Goal: Task Accomplishment & Management: Use online tool/utility

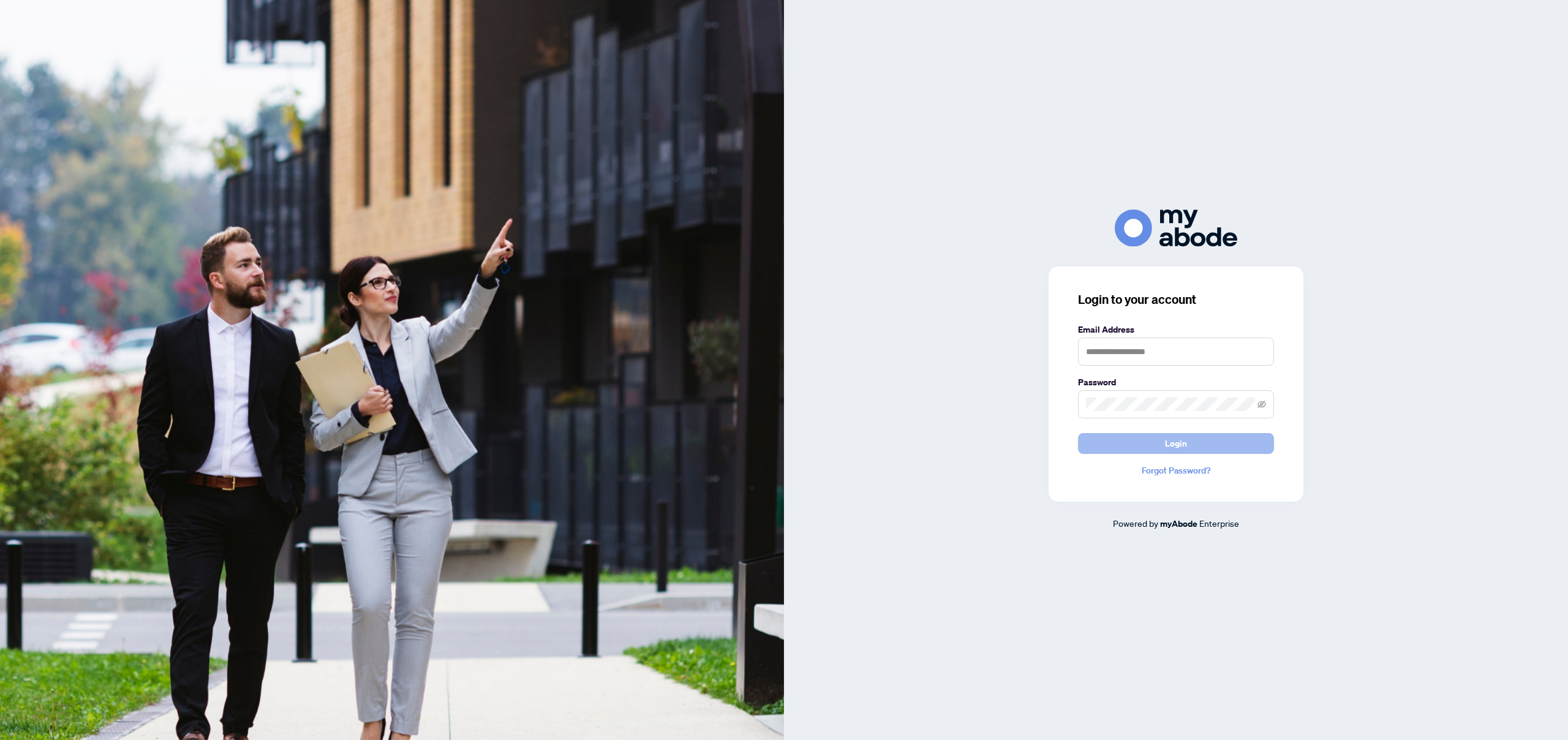
type input "**********"
click at [1195, 454] on button "Login" at bounding box center [1176, 443] width 196 height 21
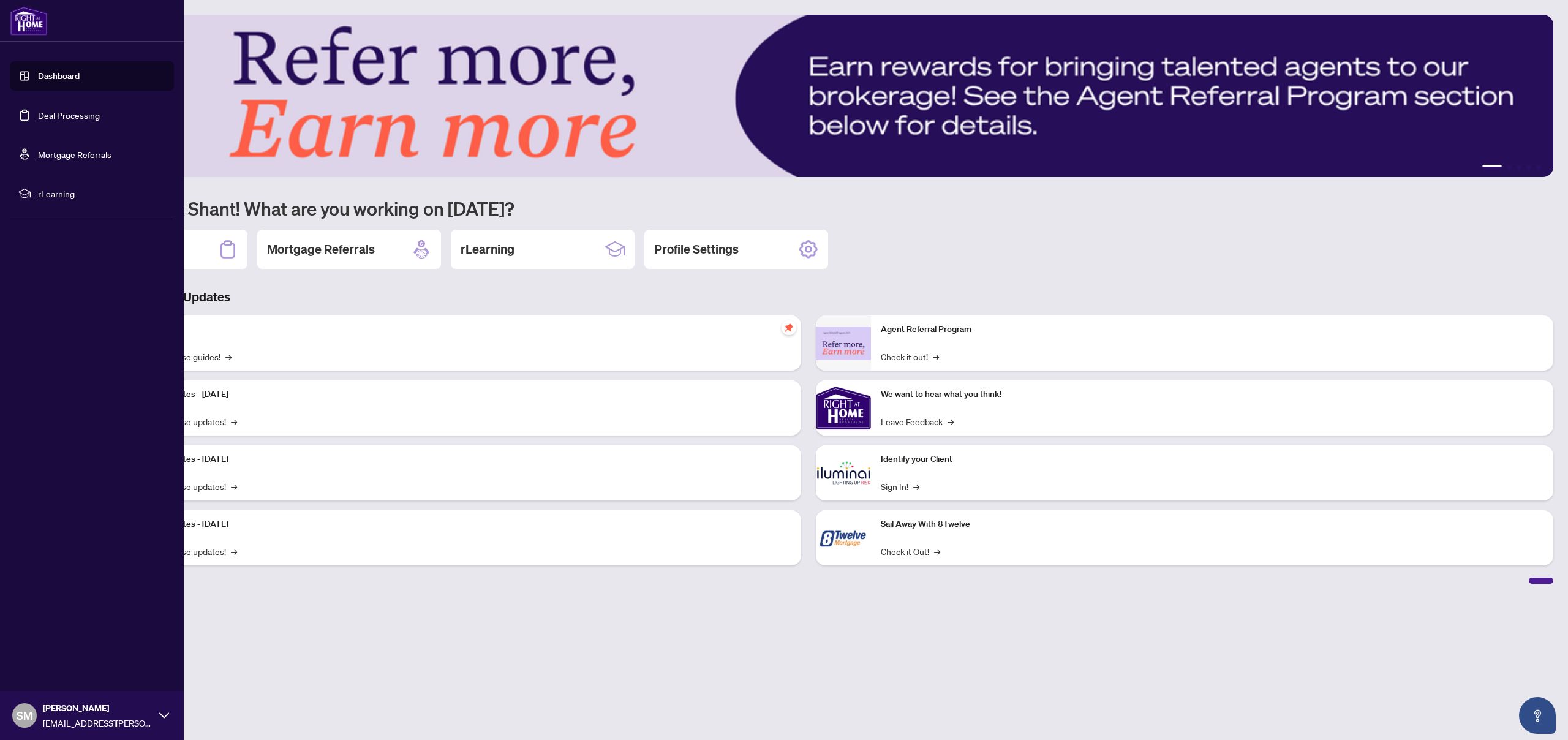
click at [61, 110] on link "Deal Processing" at bounding box center [69, 115] width 62 height 11
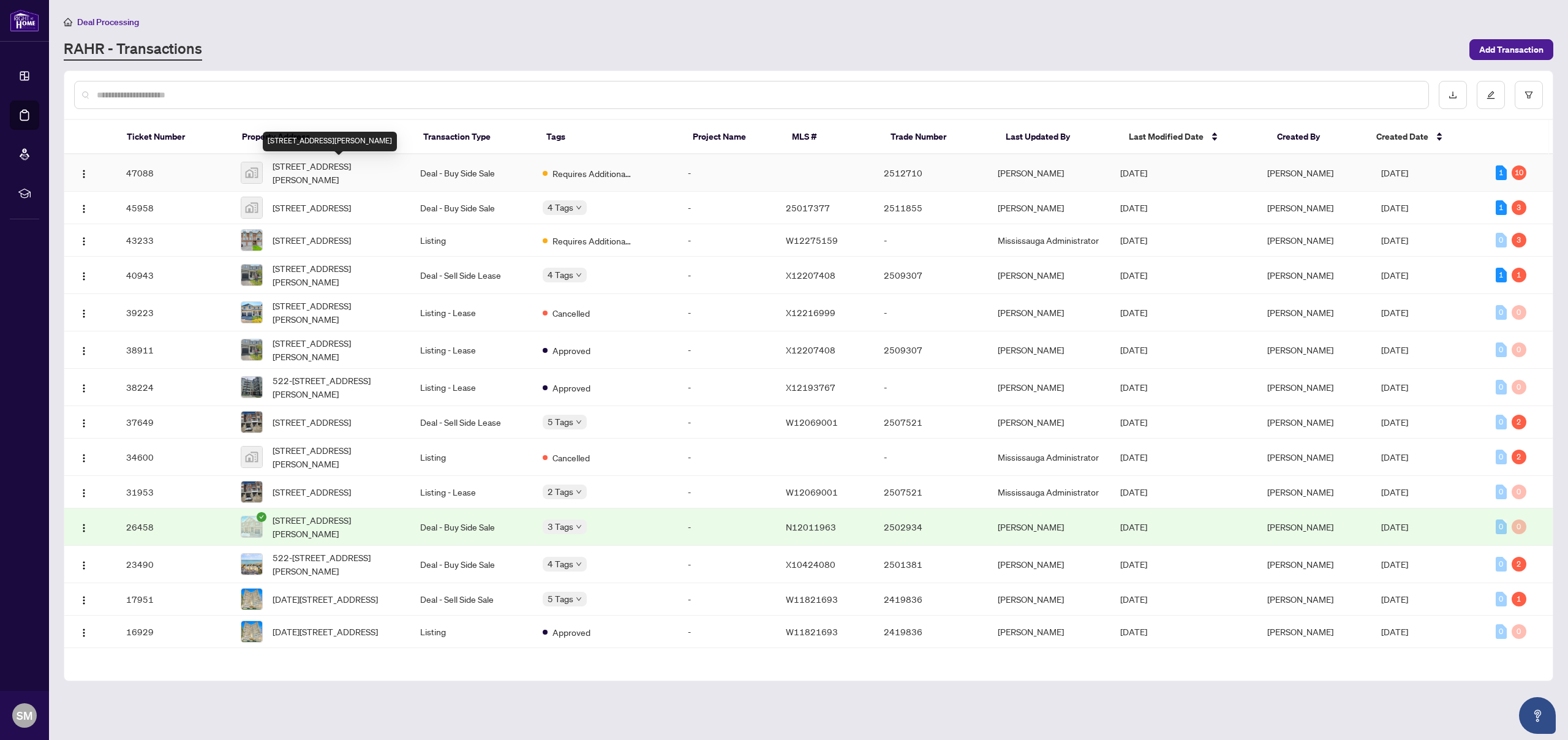
click at [319, 172] on span "[STREET_ADDRESS][PERSON_NAME]" at bounding box center [336, 172] width 128 height 27
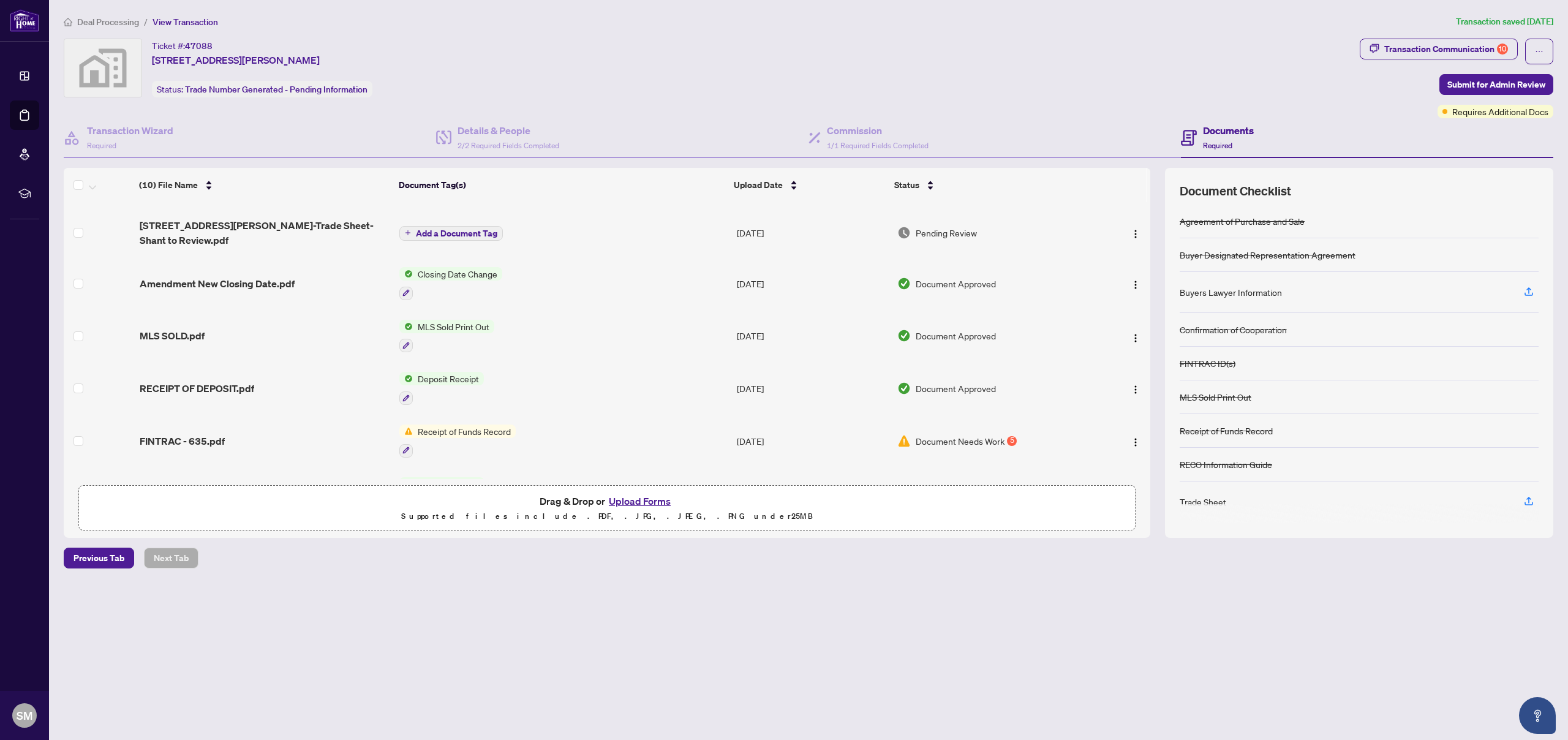
scroll to position [58, 0]
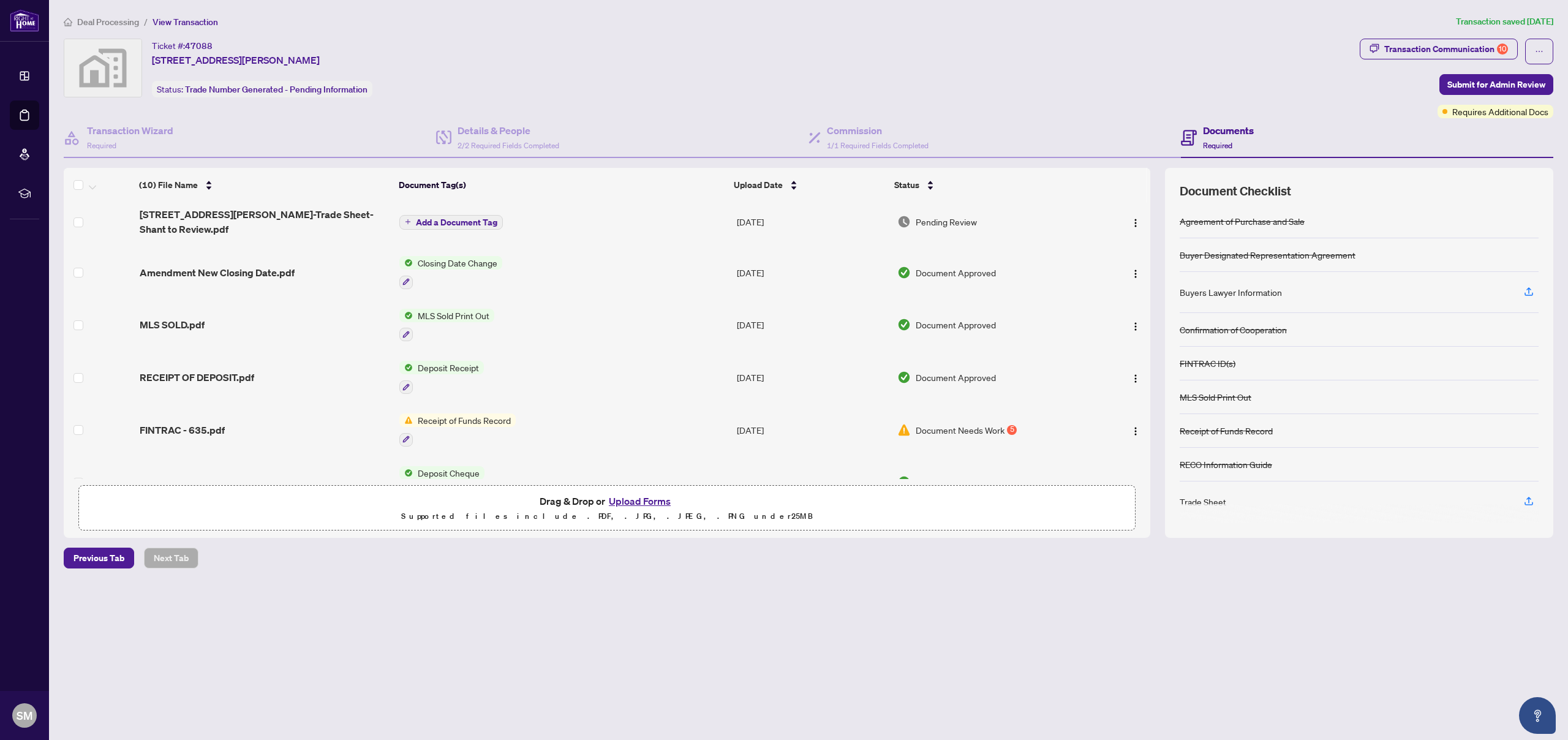
click at [475, 413] on span "Receipt of Funds Record" at bounding box center [464, 420] width 103 height 13
click at [1485, 55] on div "Transaction Communication 10" at bounding box center [1445, 49] width 123 height 20
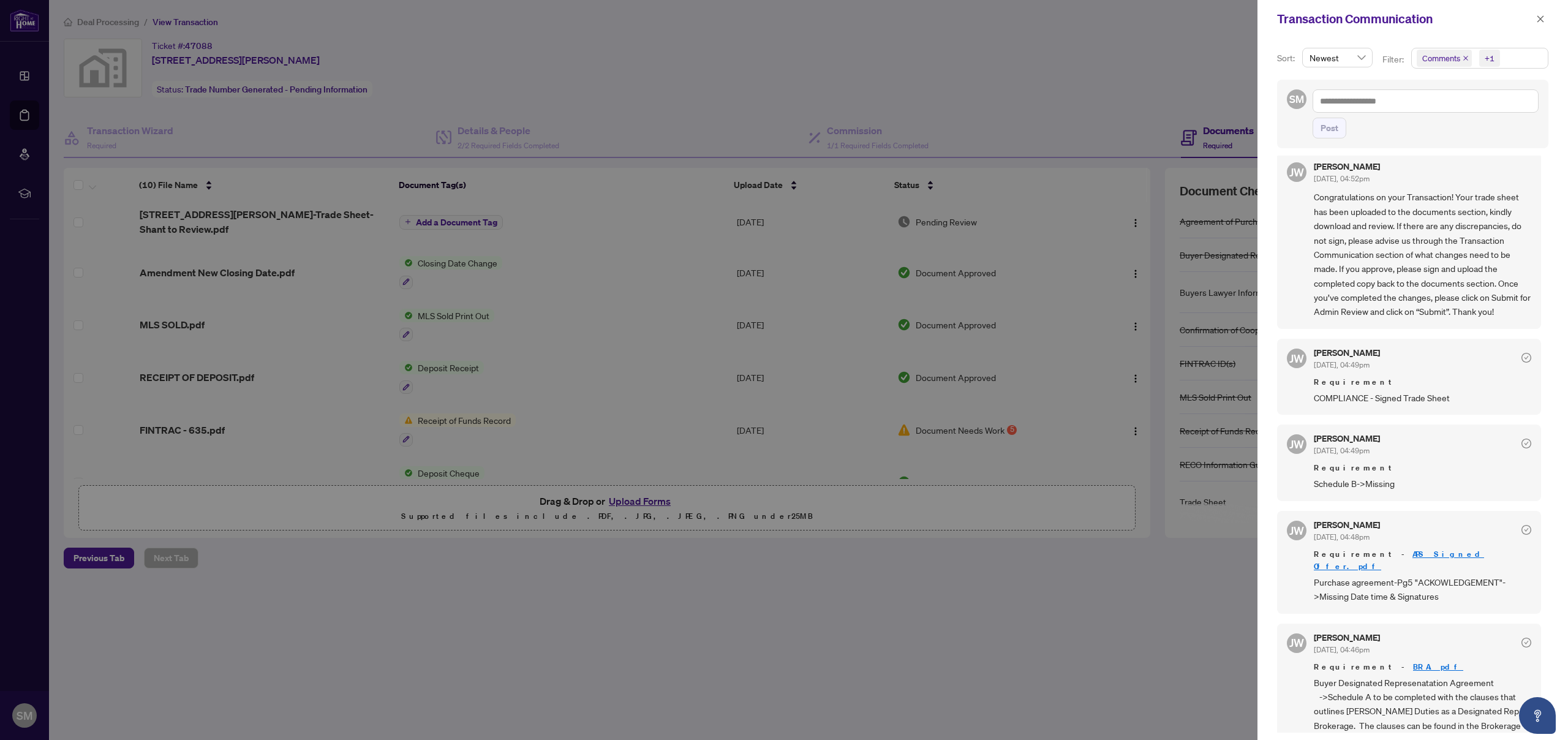
scroll to position [13, 0]
click at [795, 603] on div at bounding box center [784, 370] width 1568 height 740
click at [645, 614] on div at bounding box center [784, 370] width 1568 height 740
click at [1534, 20] on button "button" at bounding box center [1540, 19] width 16 height 15
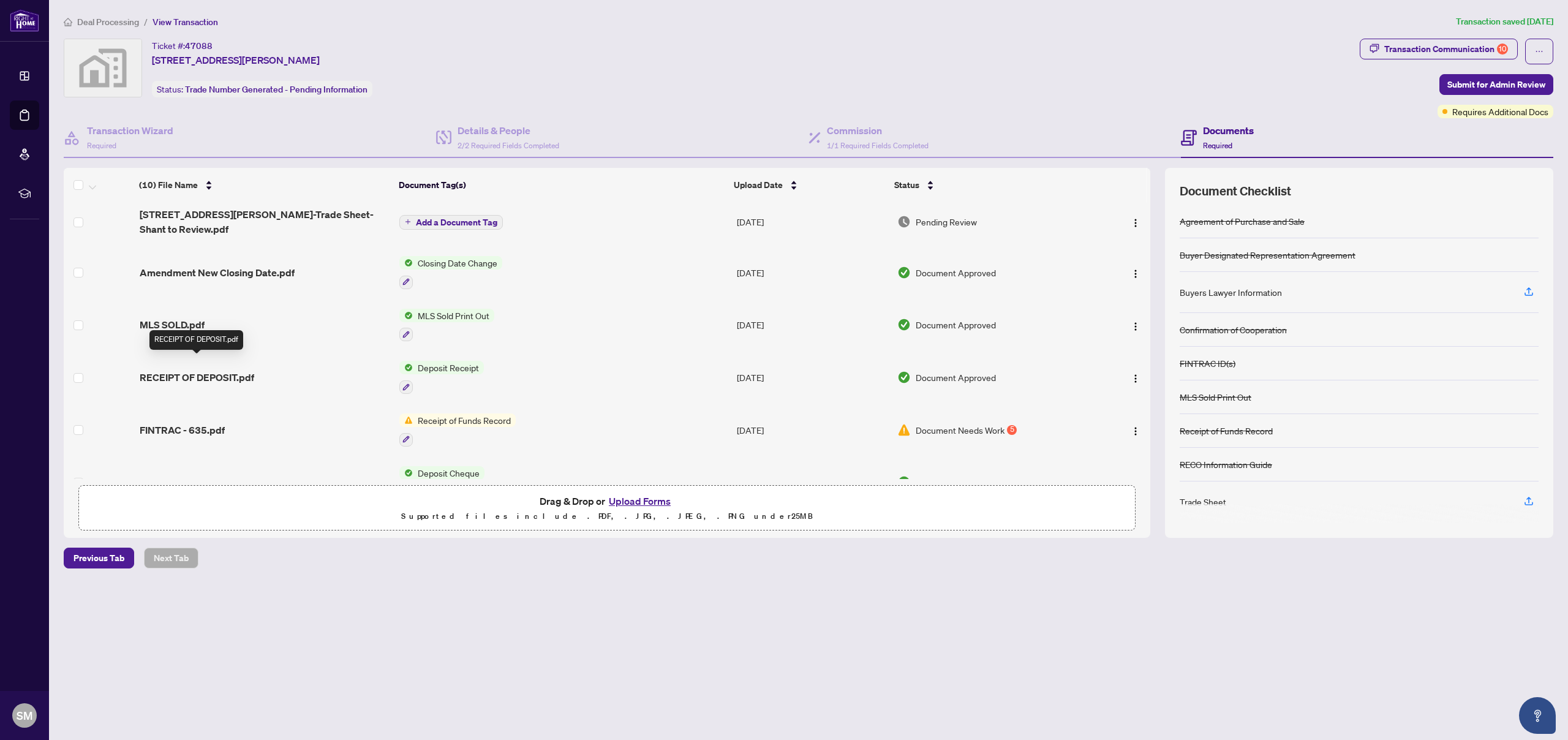
click at [244, 370] on span "RECEIPT OF DEPOSIT.pdf" at bounding box center [196, 378] width 115 height 15
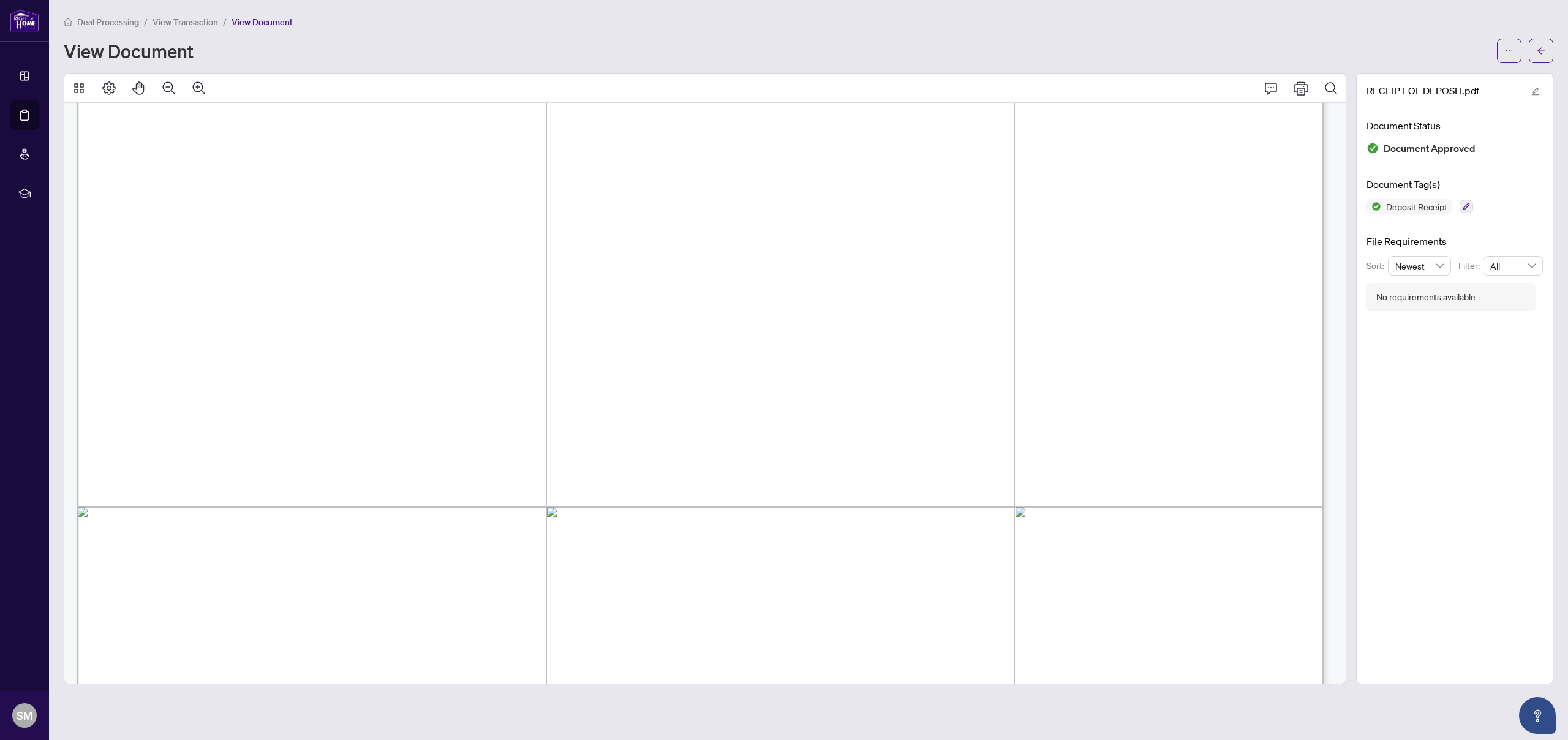
scroll to position [443, 0]
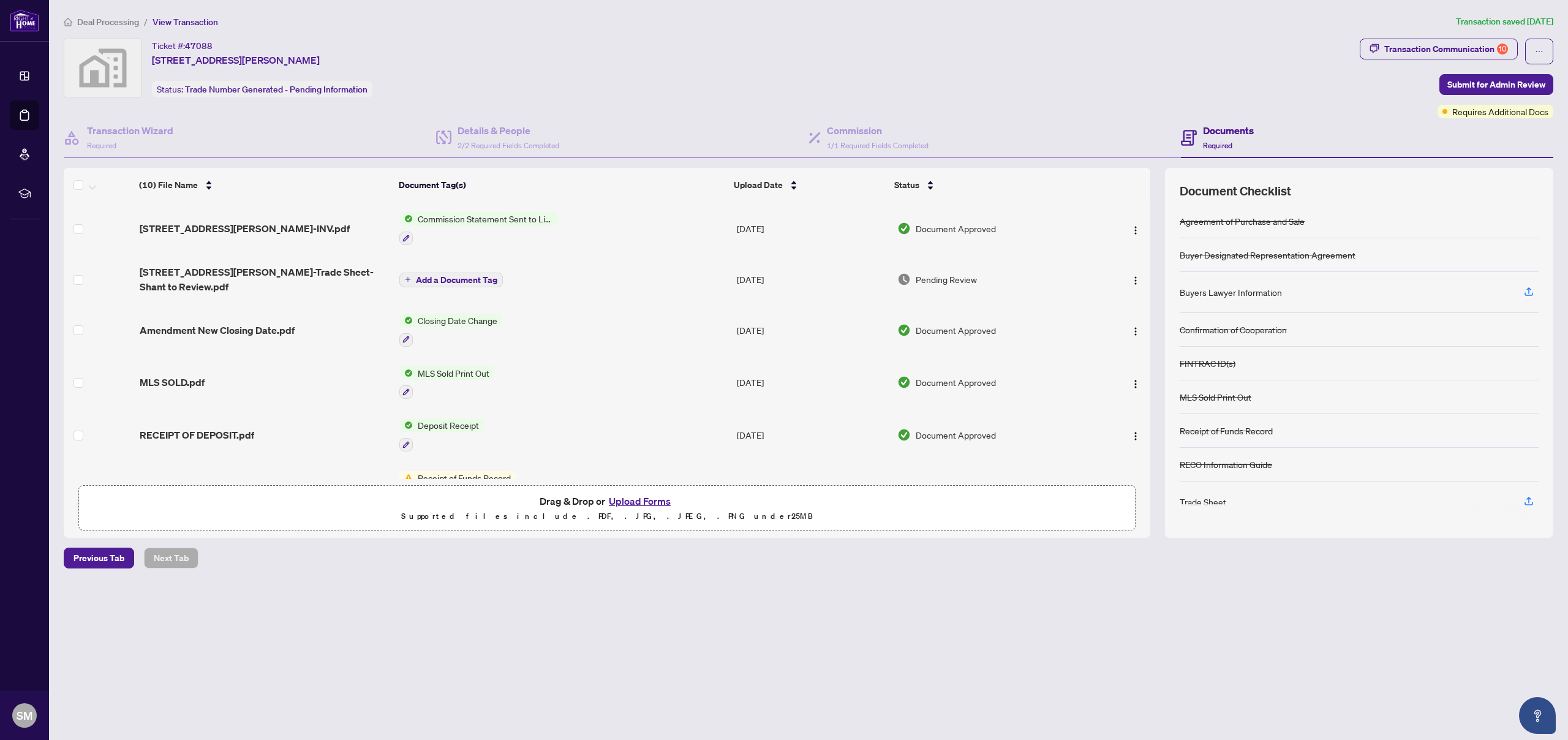
click at [424, 419] on span "Deposit Receipt" at bounding box center [448, 425] width 71 height 13
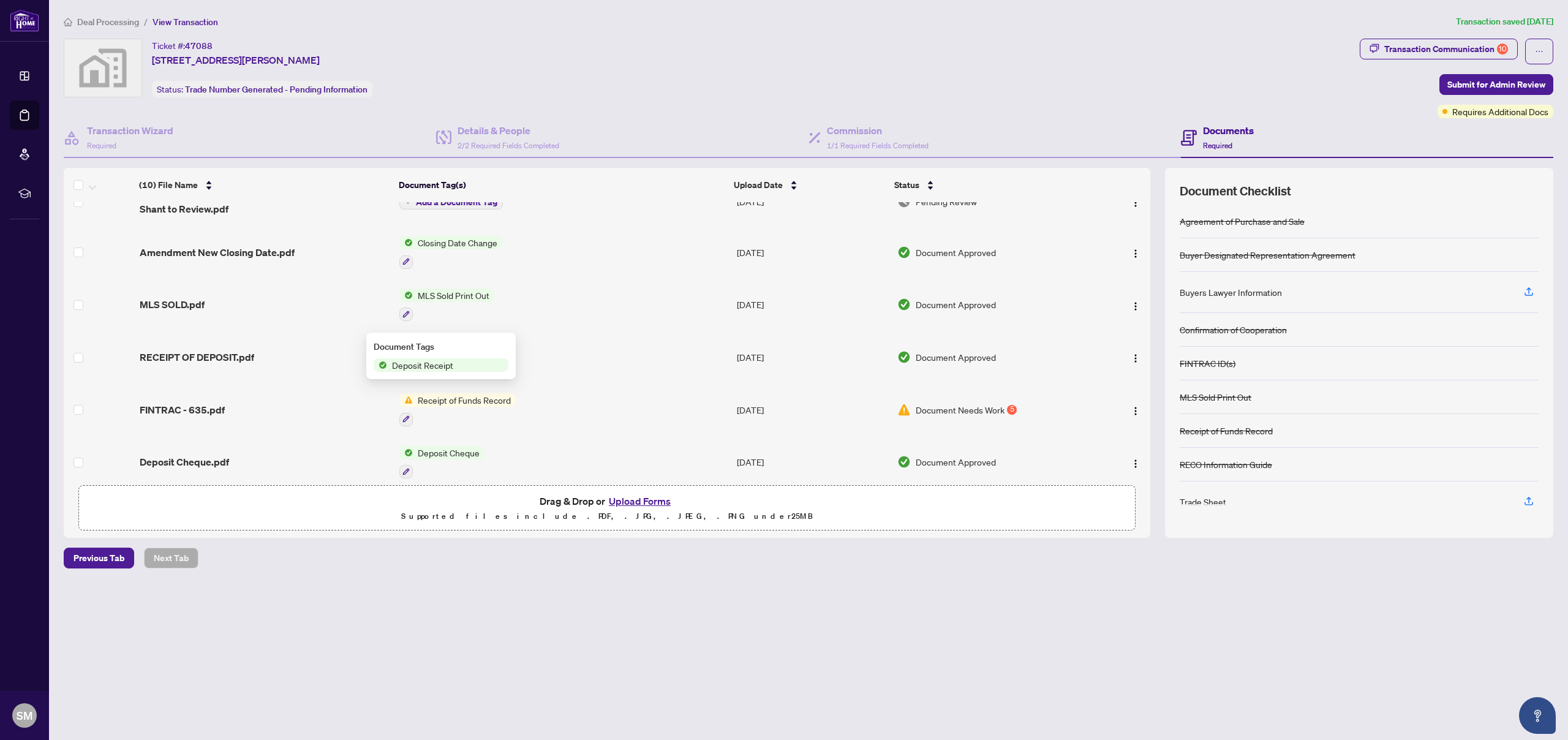
scroll to position [108, 0]
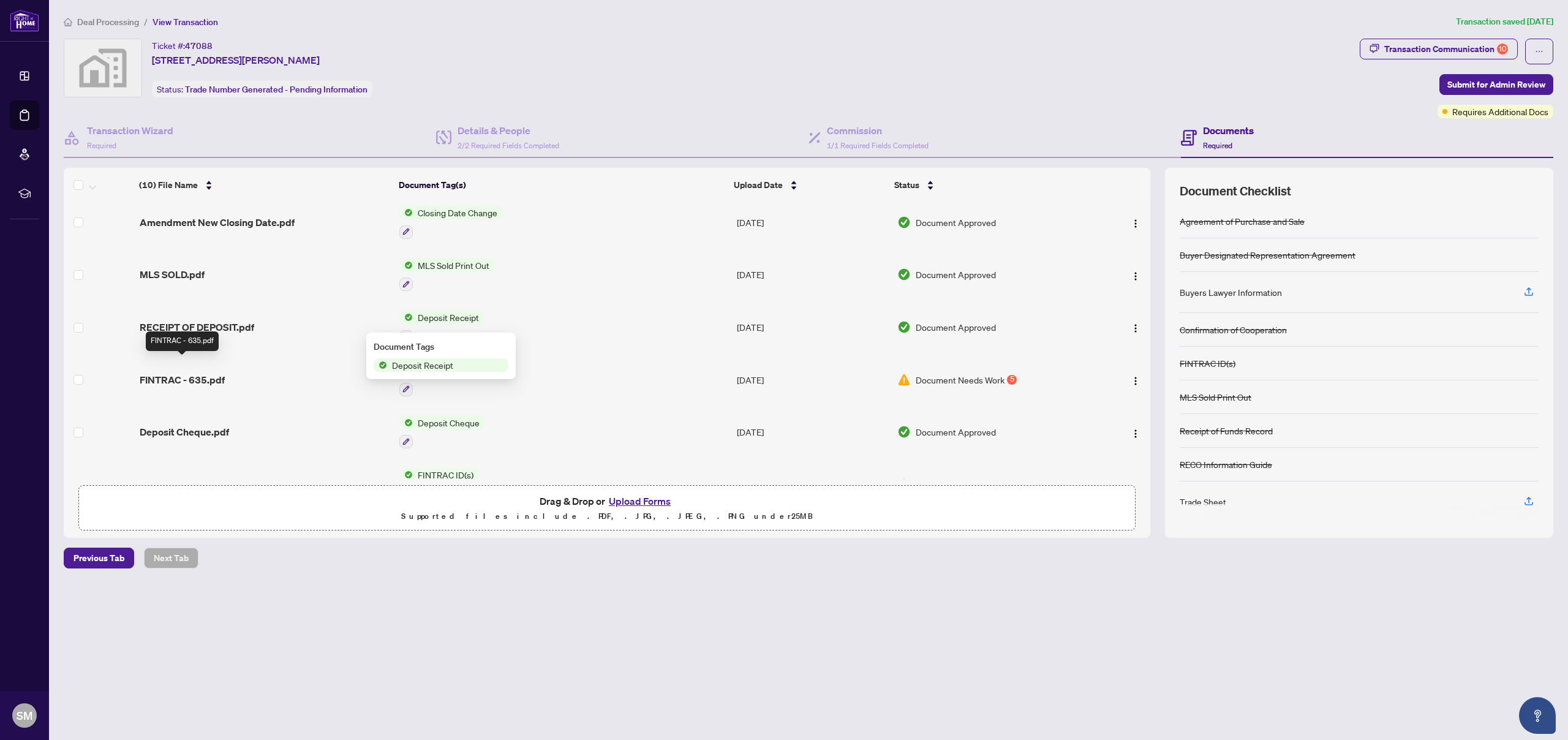
click at [191, 373] on span "FINTRAC - 635.pdf" at bounding box center [182, 380] width 85 height 15
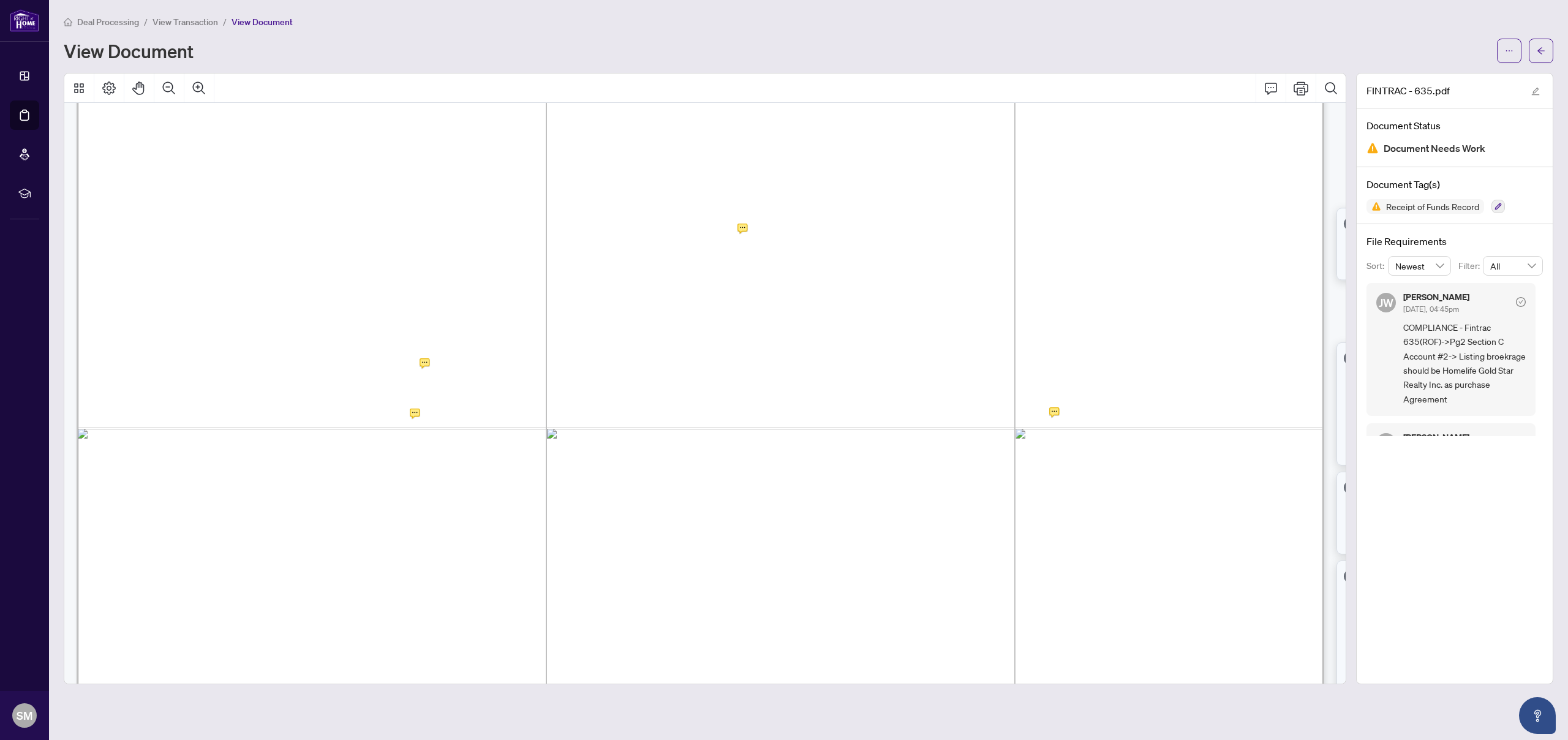
scroll to position [1812, 0]
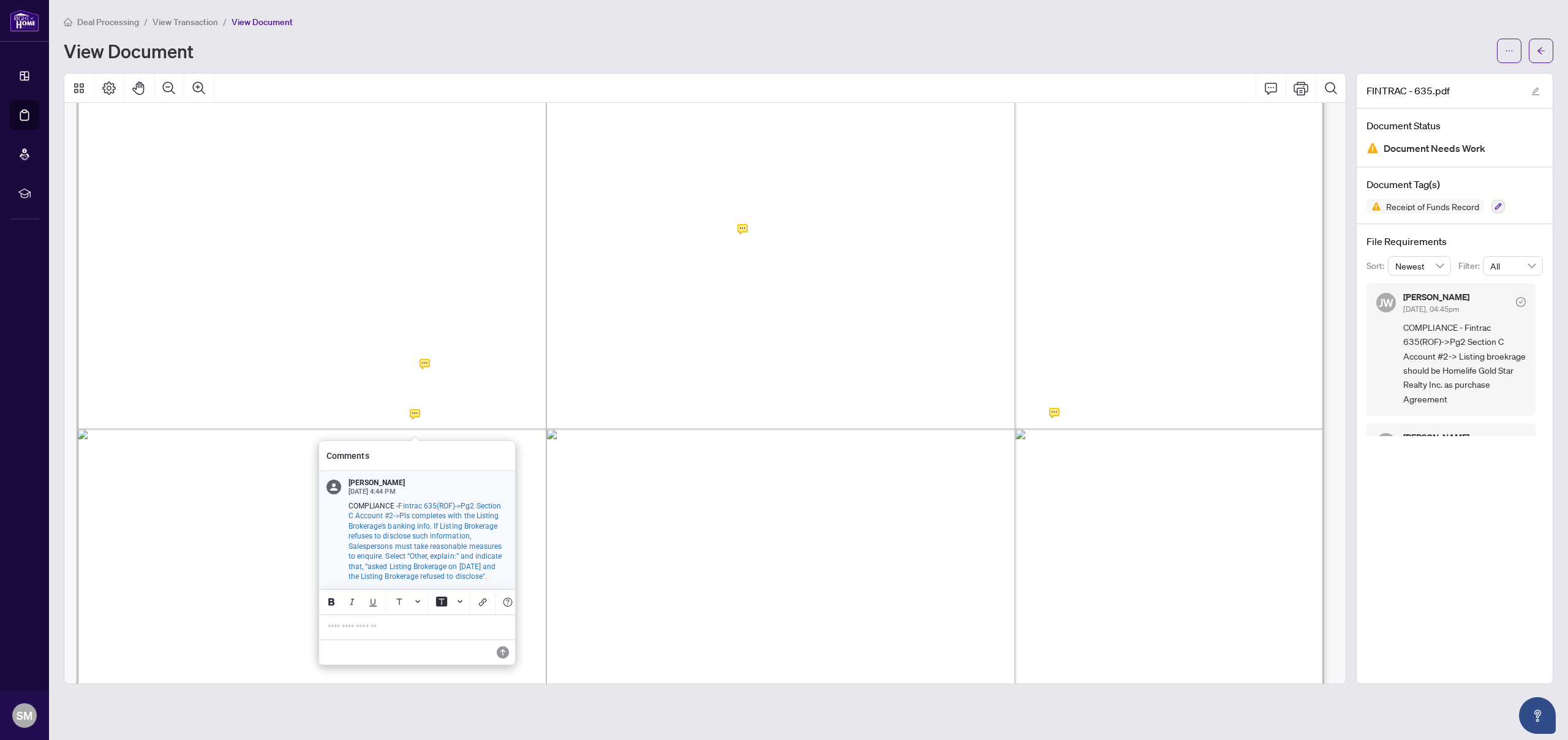
drag, startPoint x: 477, startPoint y: 575, endPoint x: 499, endPoint y: 587, distance: 25.1
click at [499, 582] on p "COMPLIANCE - Fintrac 635(ROF)->Pg2 Section C Account #2->Pls completes with the…" at bounding box center [428, 541] width 159 height 81
